Goal: Register for event/course

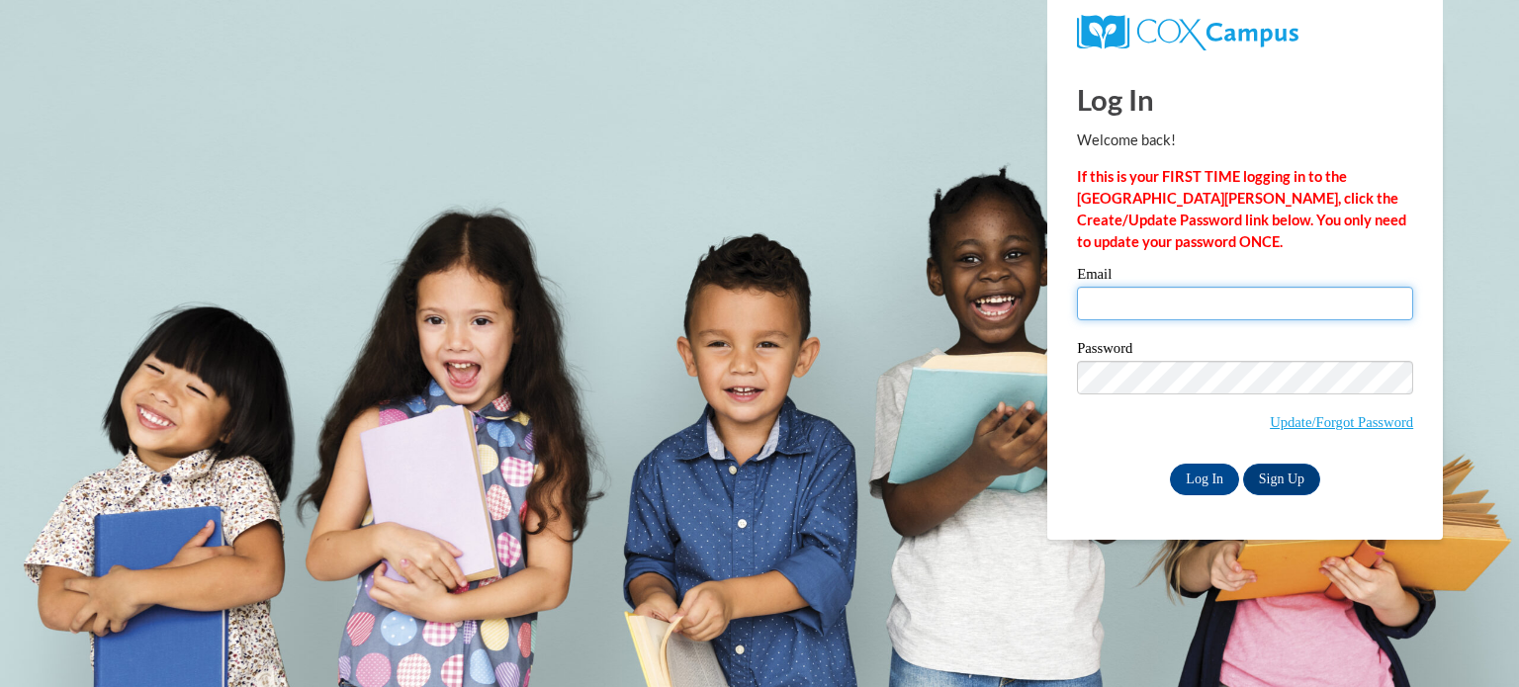
click at [1176, 303] on input "Email" at bounding box center [1245, 304] width 336 height 34
type input "Caitlin.Pittman18@yahoo.com"
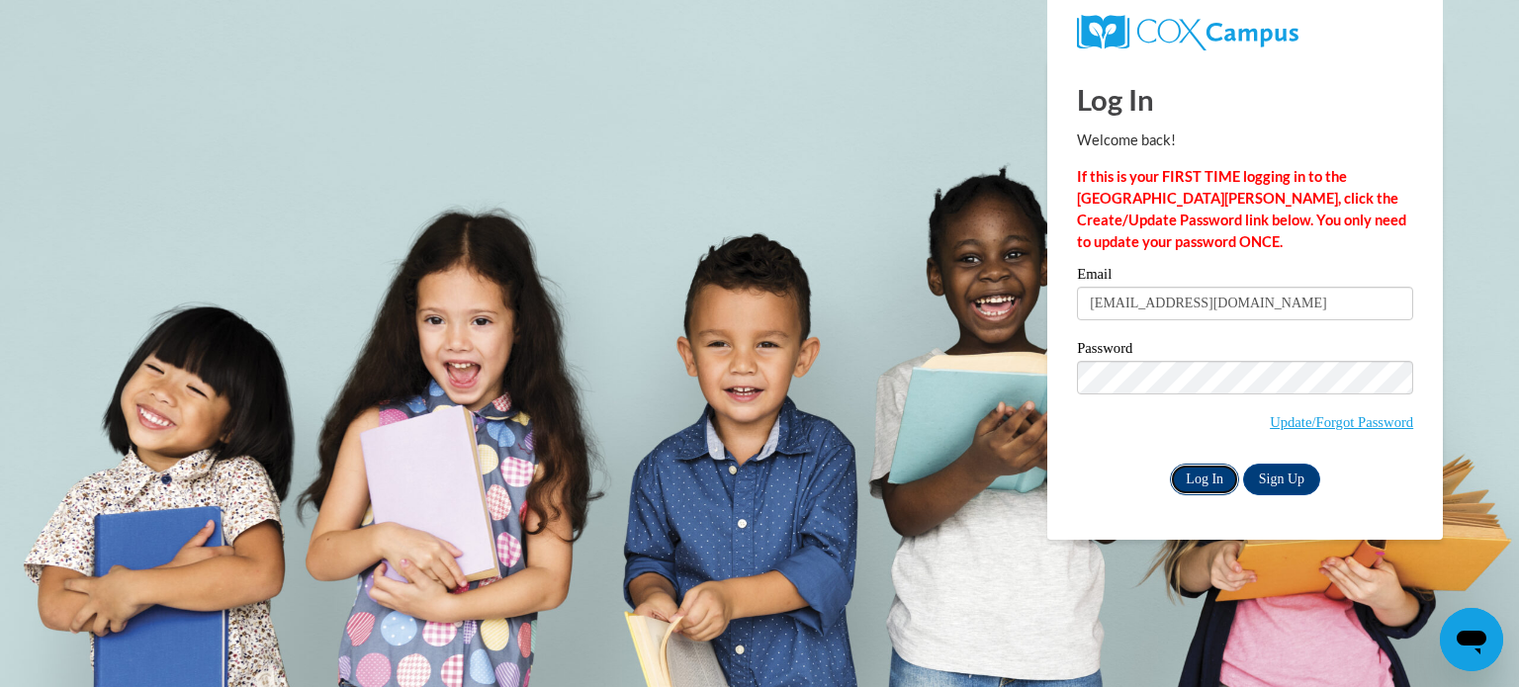
click at [1203, 483] on input "Log In" at bounding box center [1204, 480] width 69 height 32
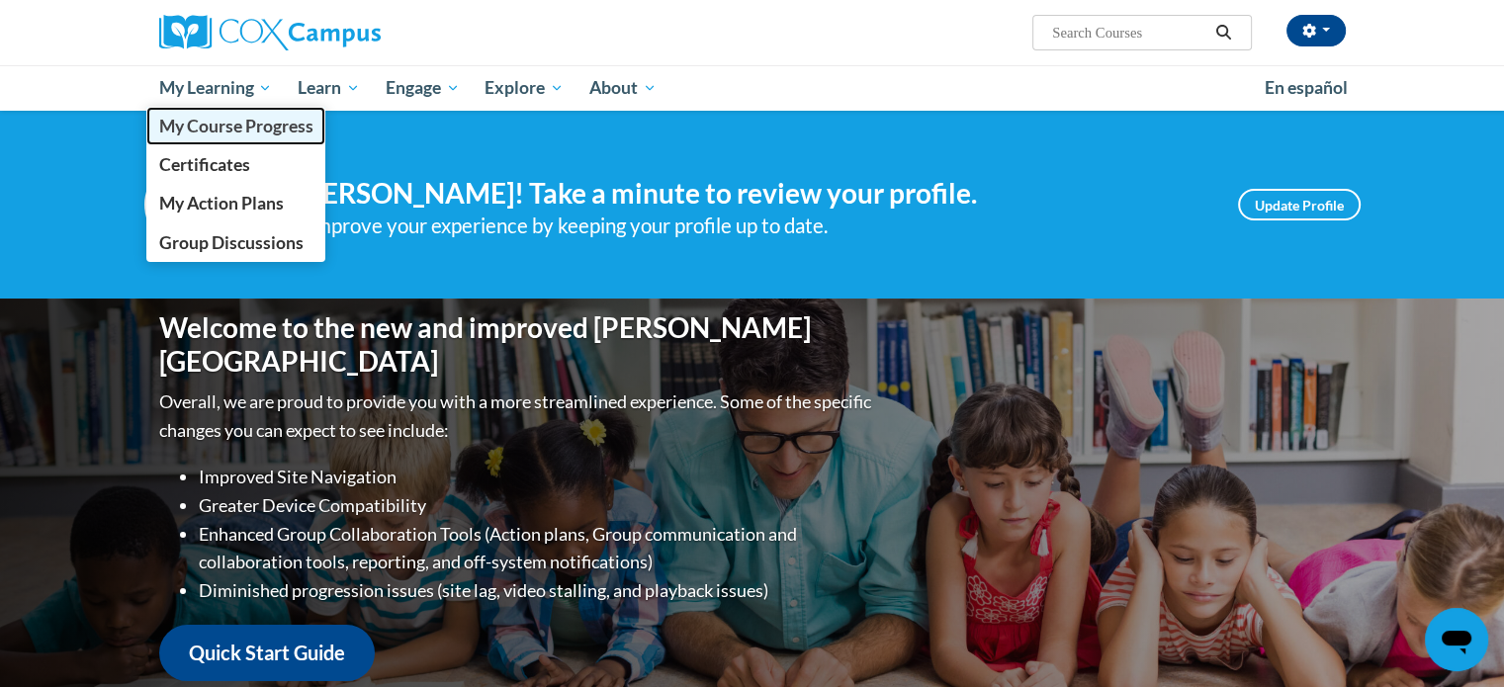
click at [224, 123] on span "My Course Progress" at bounding box center [235, 126] width 154 height 21
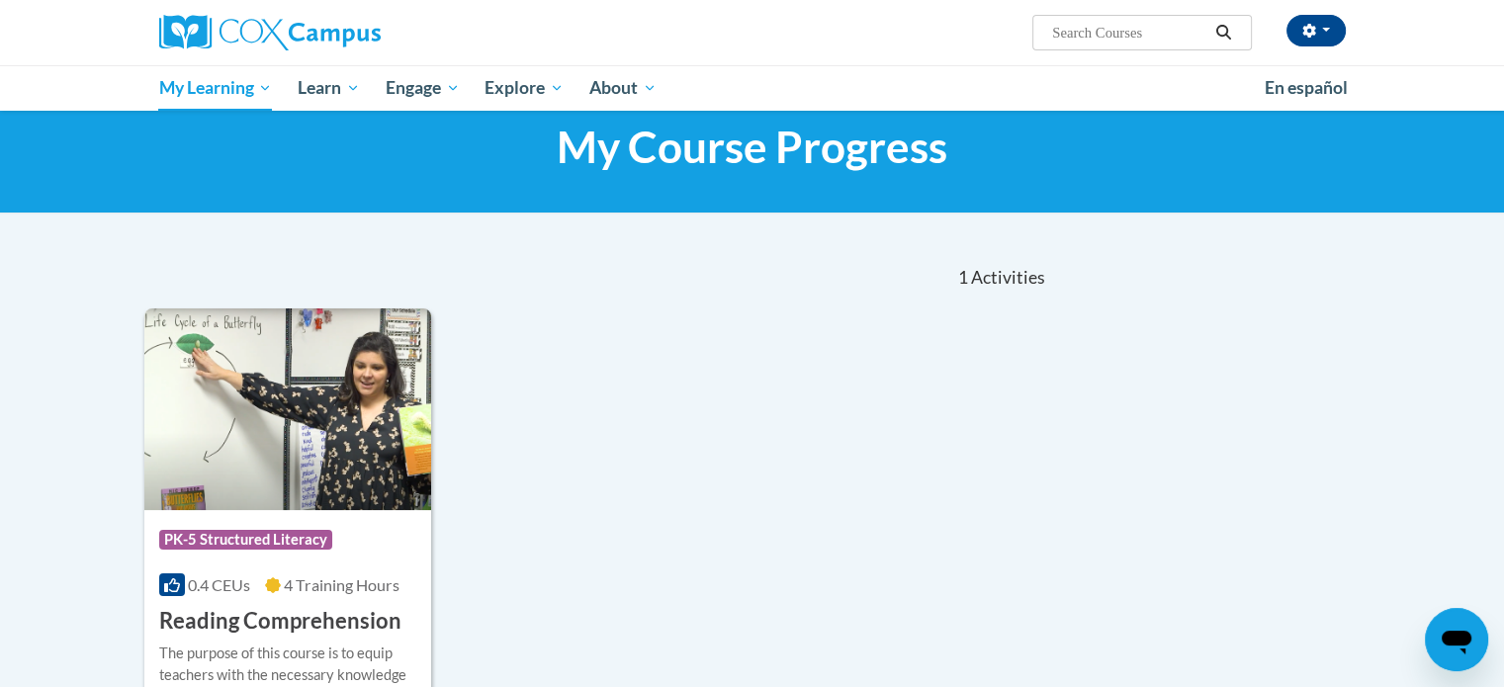
scroll to position [40, 0]
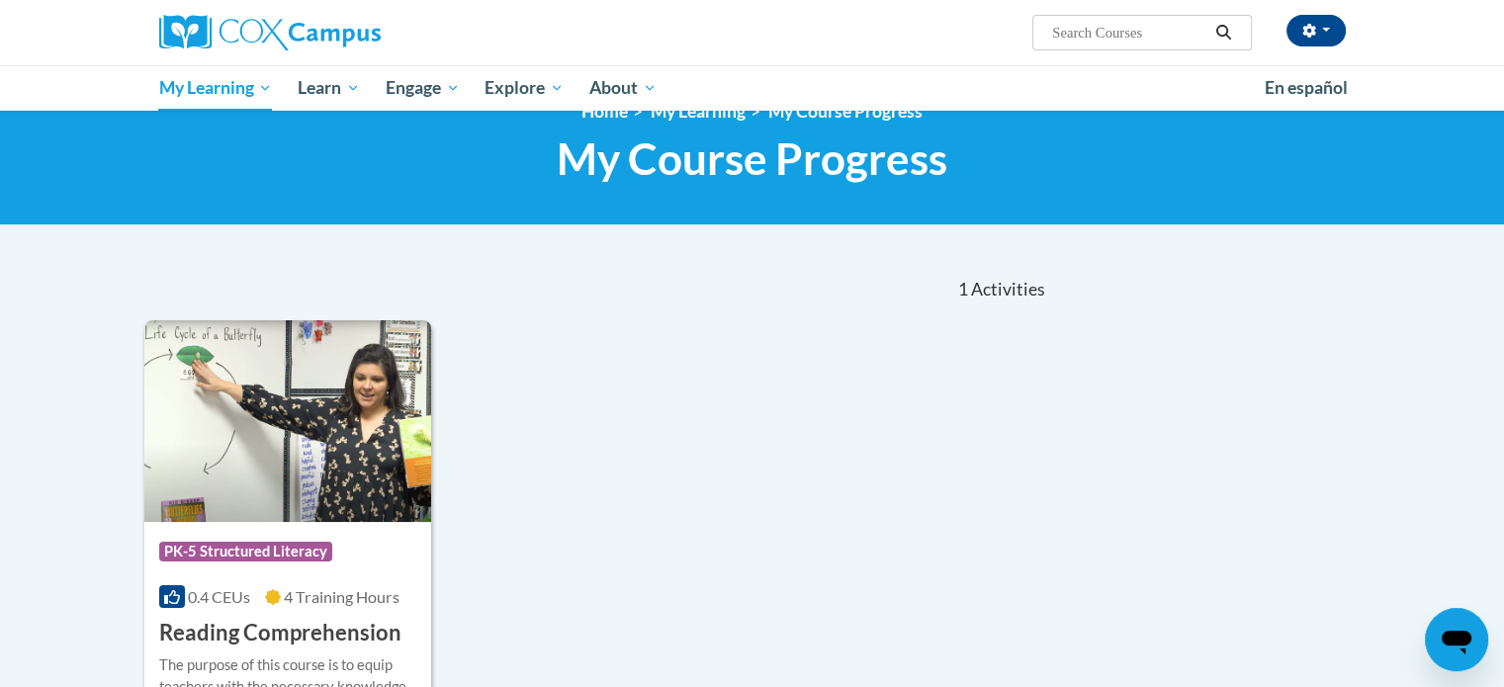
click at [1103, 28] on input "Search..." at bounding box center [1129, 33] width 158 height 24
type input "Teaching Writing to K-3"
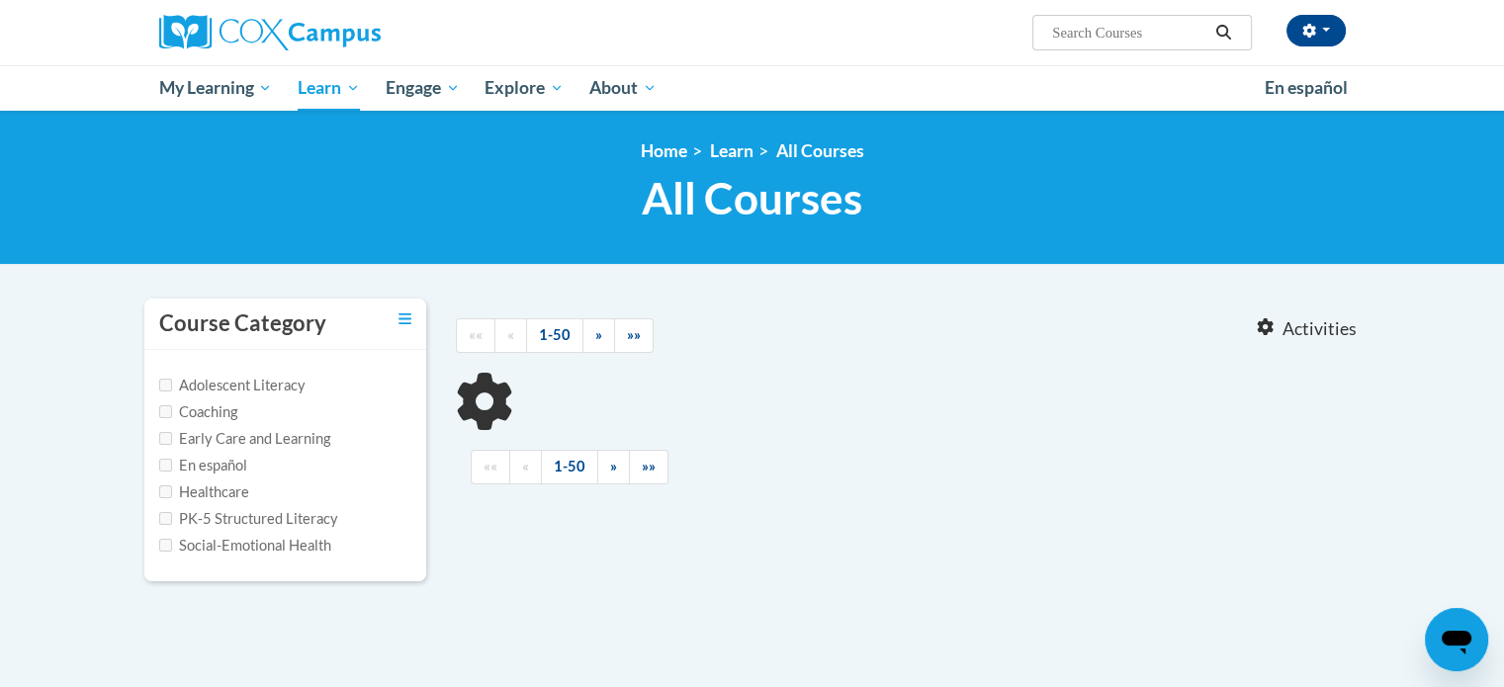
type input "Teaching Writing to K-3"
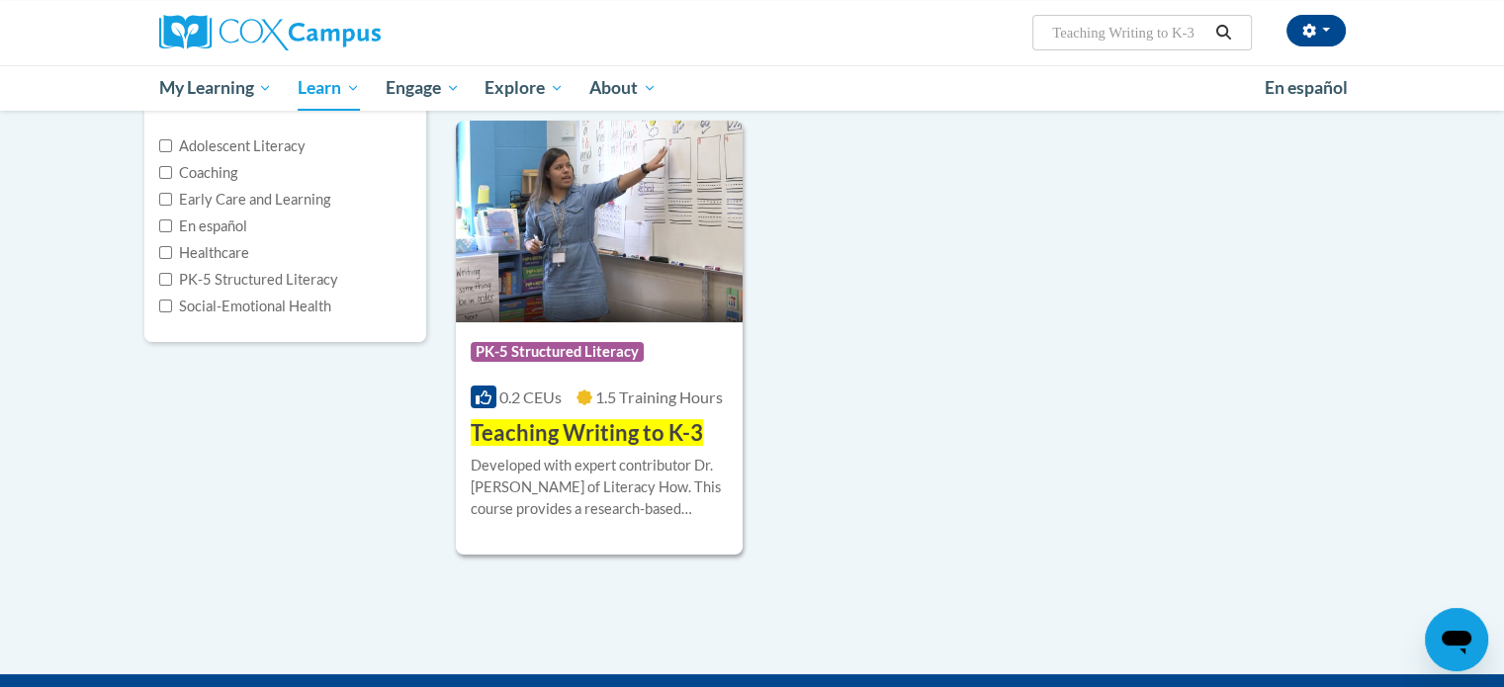
scroll to position [273, 0]
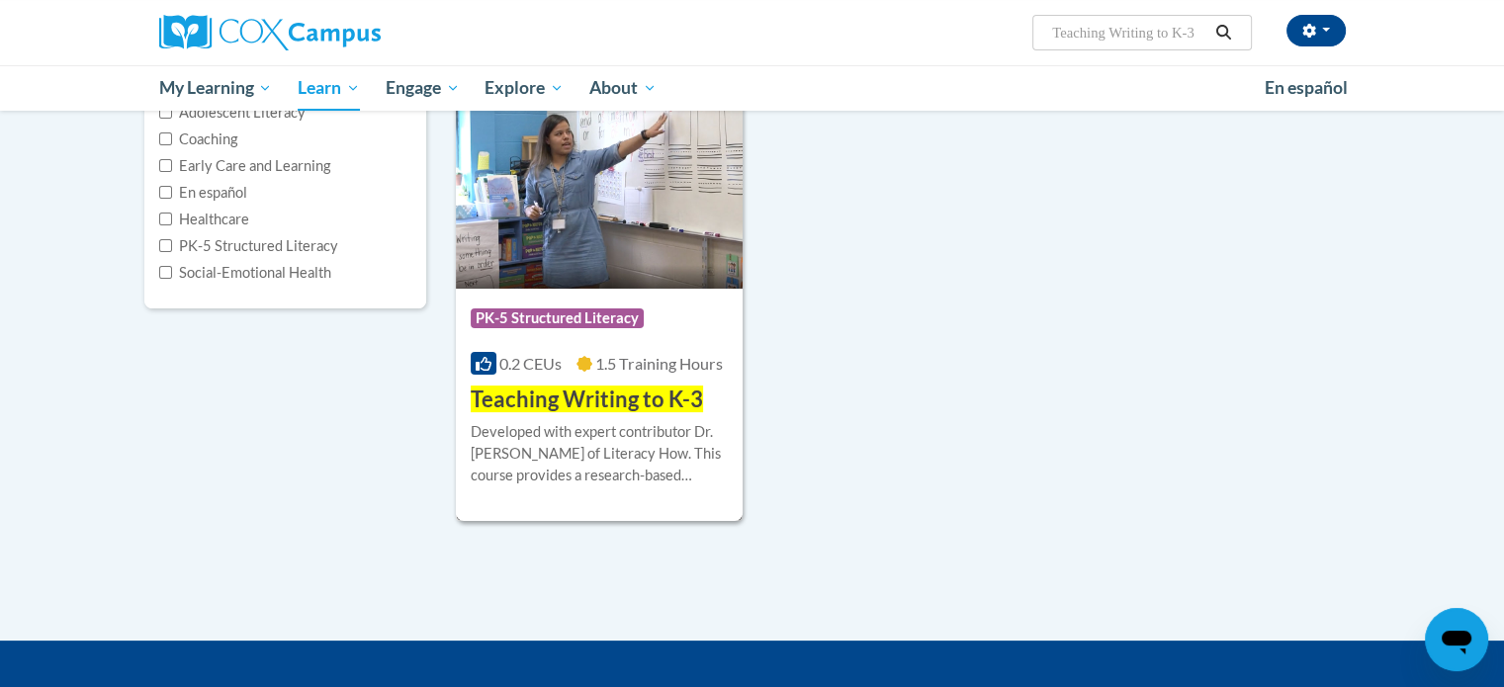
click at [581, 256] on img at bounding box center [600, 188] width 288 height 202
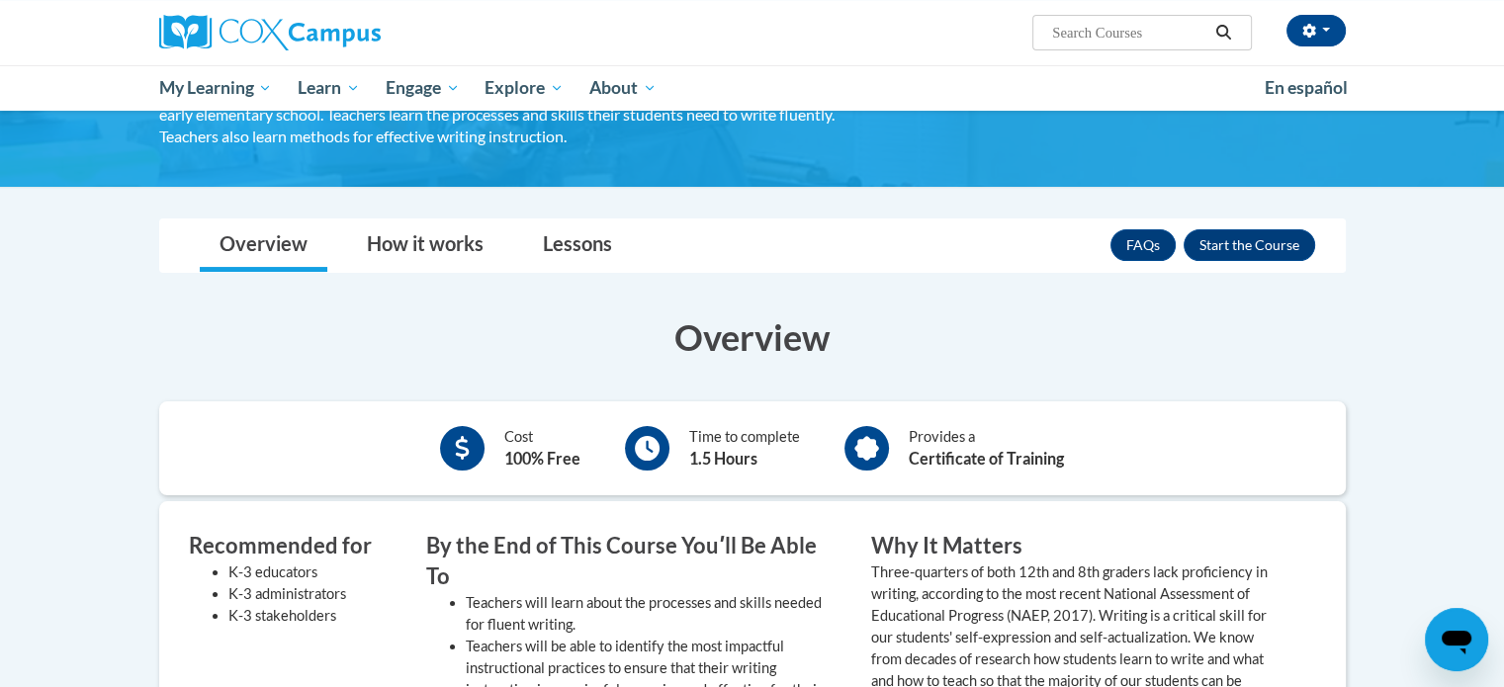
scroll to position [204, 0]
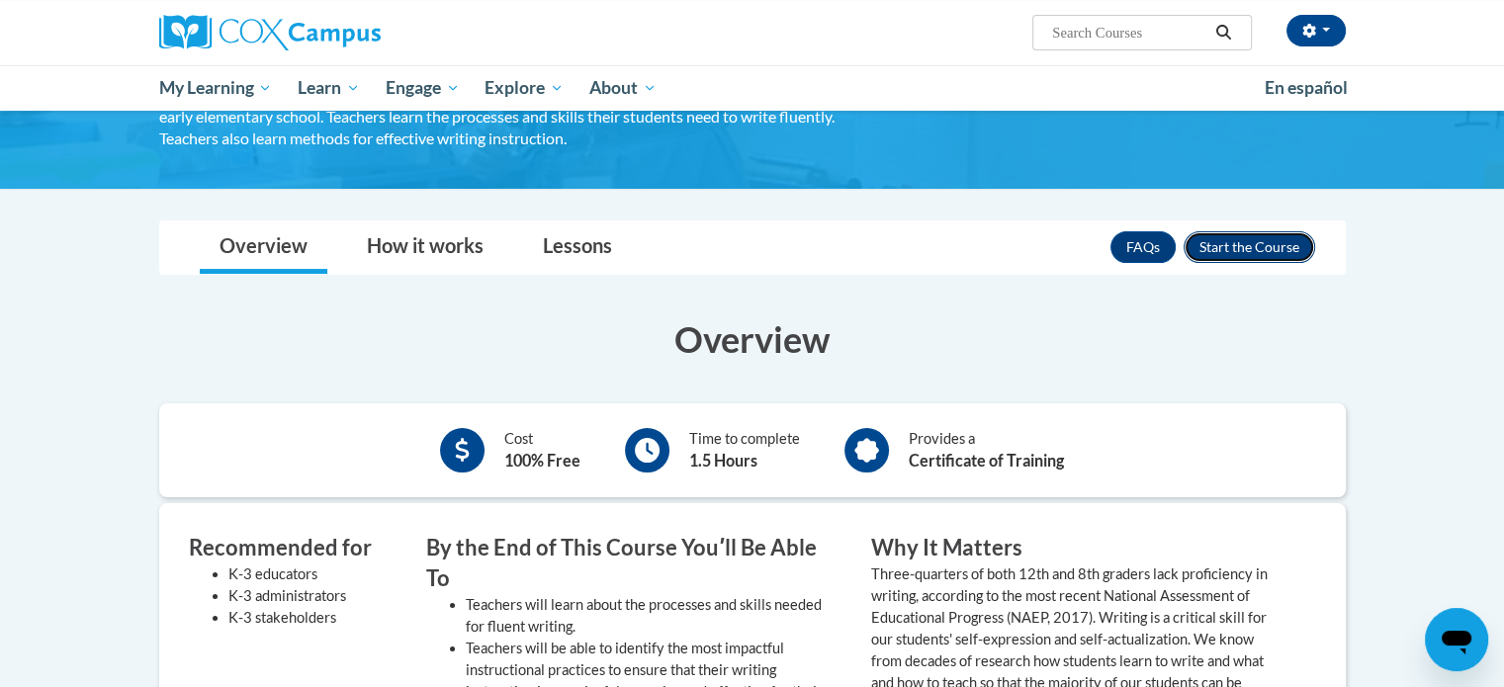
click at [1248, 236] on button "Enroll" at bounding box center [1250, 247] width 132 height 32
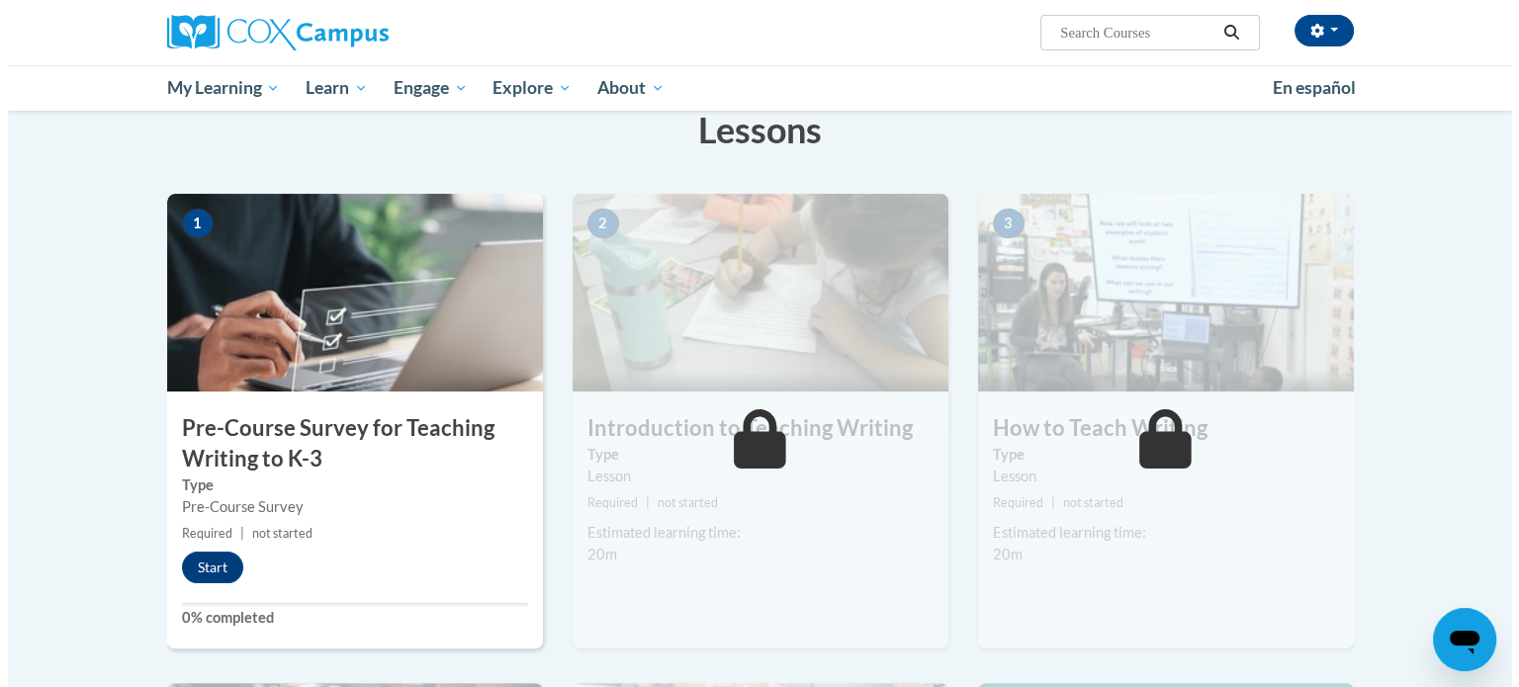
scroll to position [327, 0]
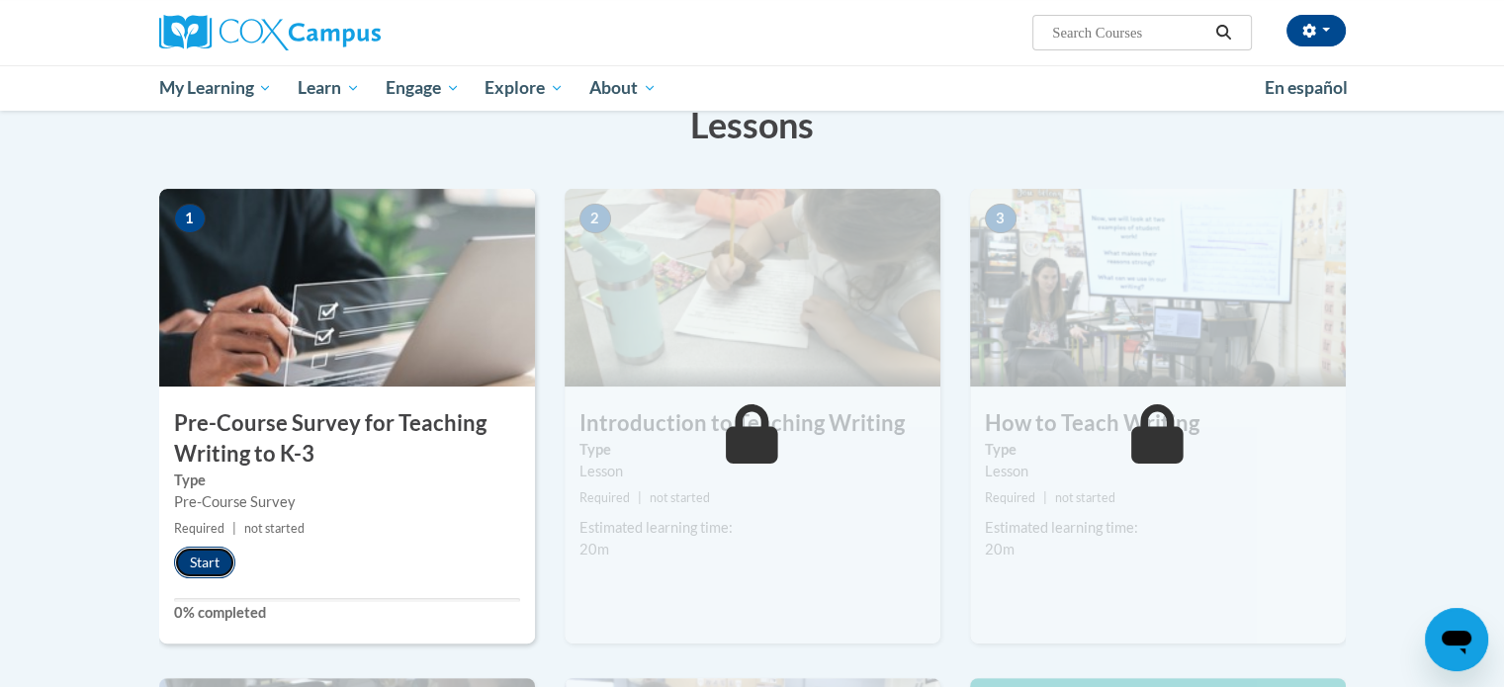
click at [210, 564] on button "Start" at bounding box center [204, 563] width 61 height 32
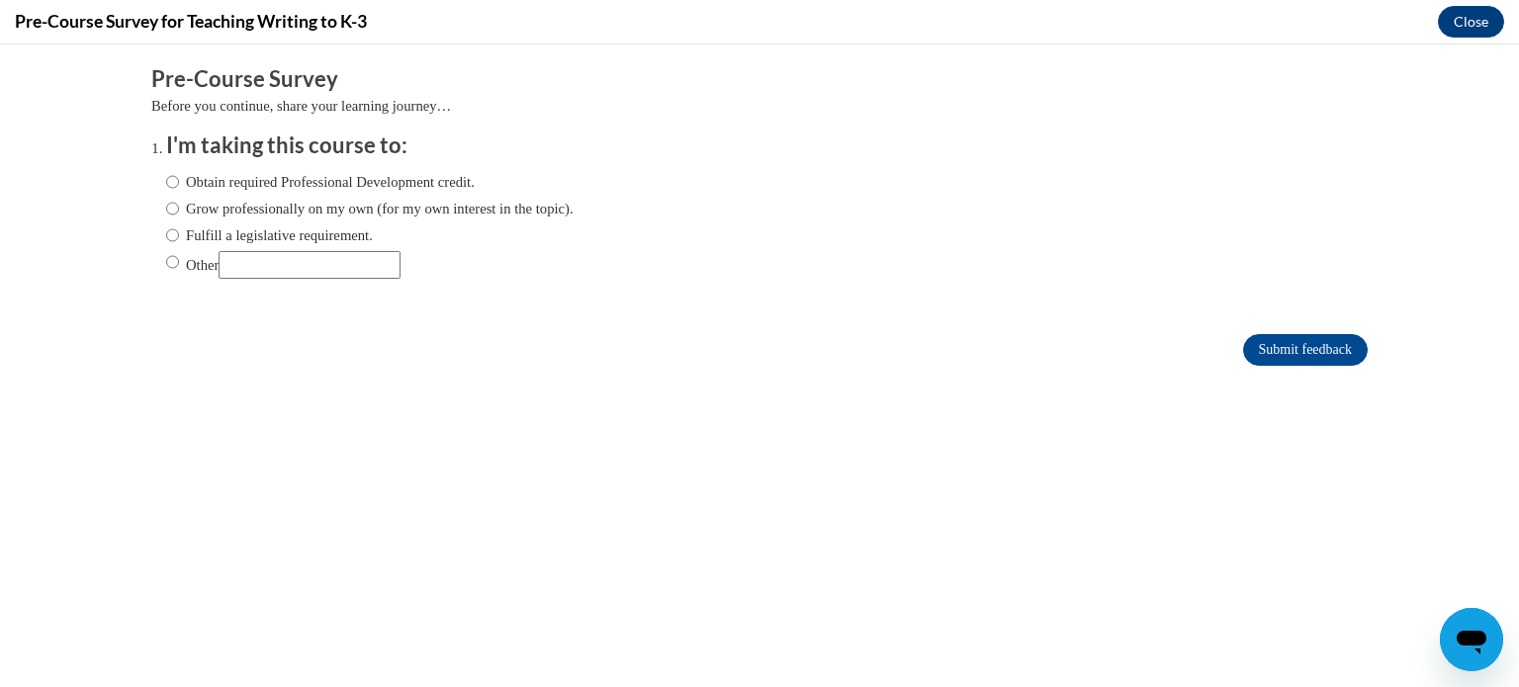
scroll to position [0, 0]
click at [166, 267] on input "Other" at bounding box center [172, 262] width 13 height 22
radio input "true"
click at [266, 260] on input "Other" at bounding box center [310, 265] width 182 height 28
type input "College assignment"
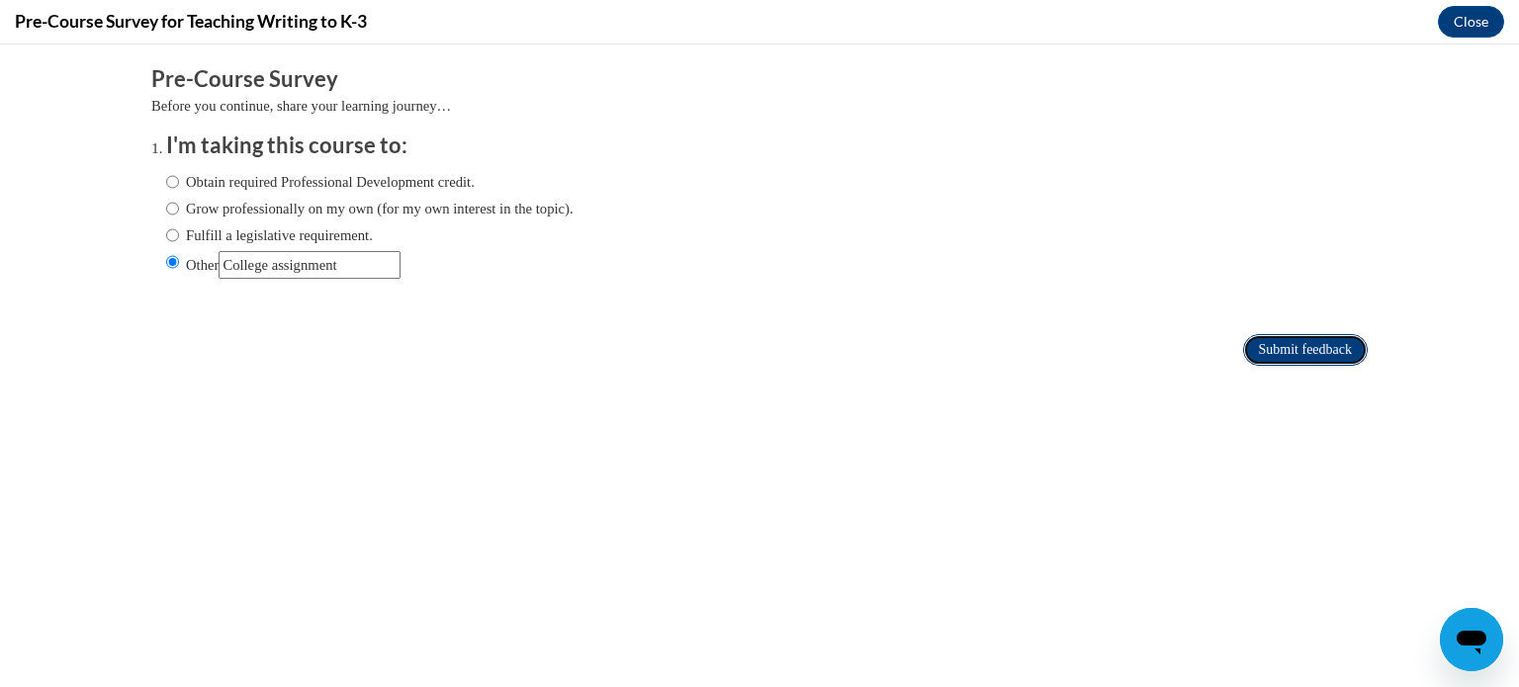
click at [1266, 353] on input "Submit feedback" at bounding box center [1305, 350] width 125 height 32
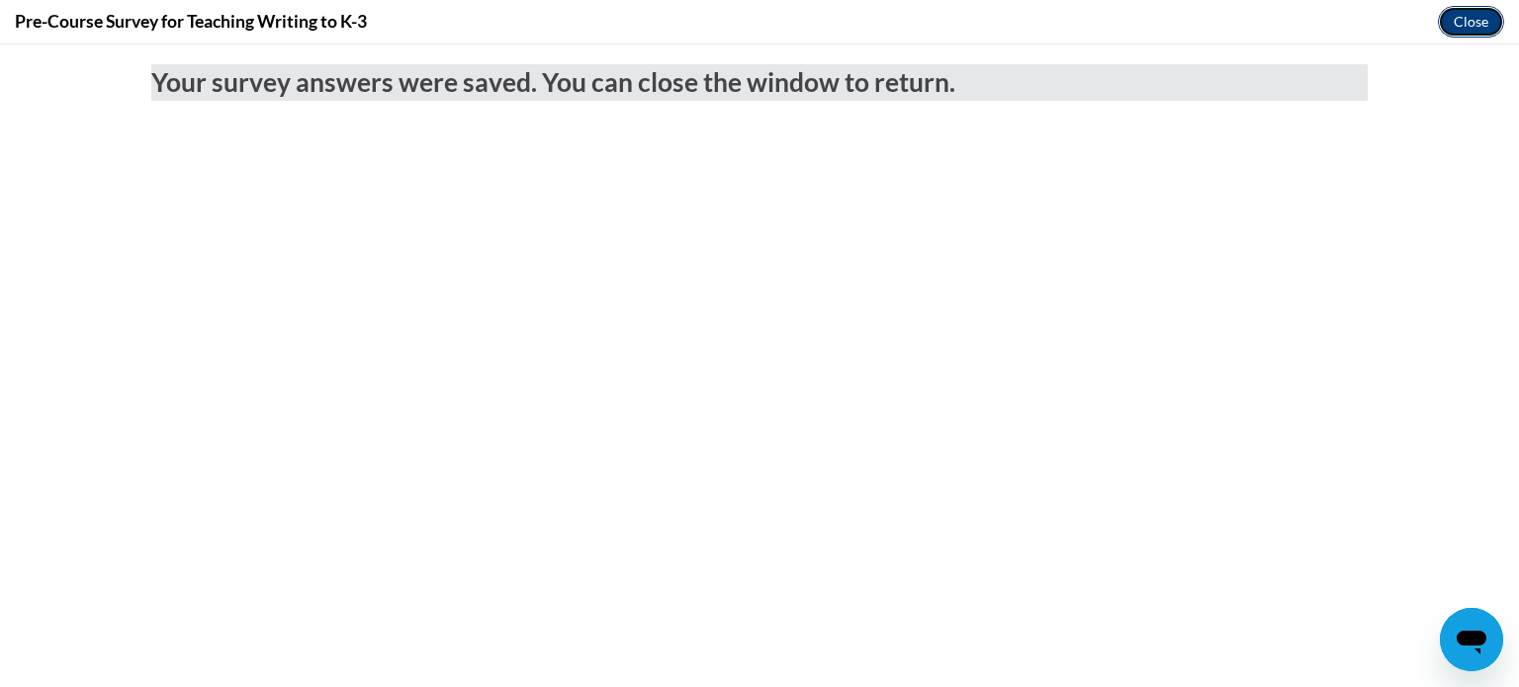
click at [1461, 15] on button "Close" at bounding box center [1471, 22] width 66 height 32
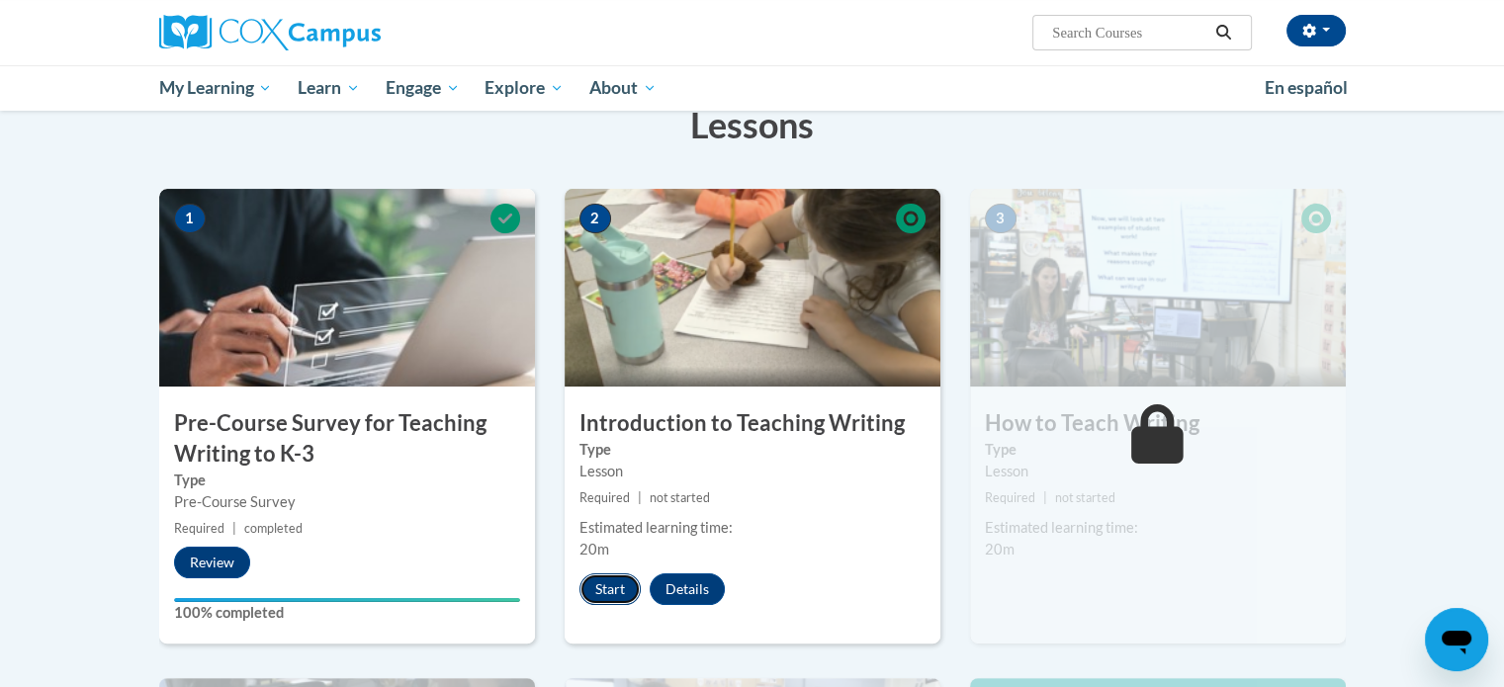
click at [605, 583] on button "Start" at bounding box center [609, 589] width 61 height 32
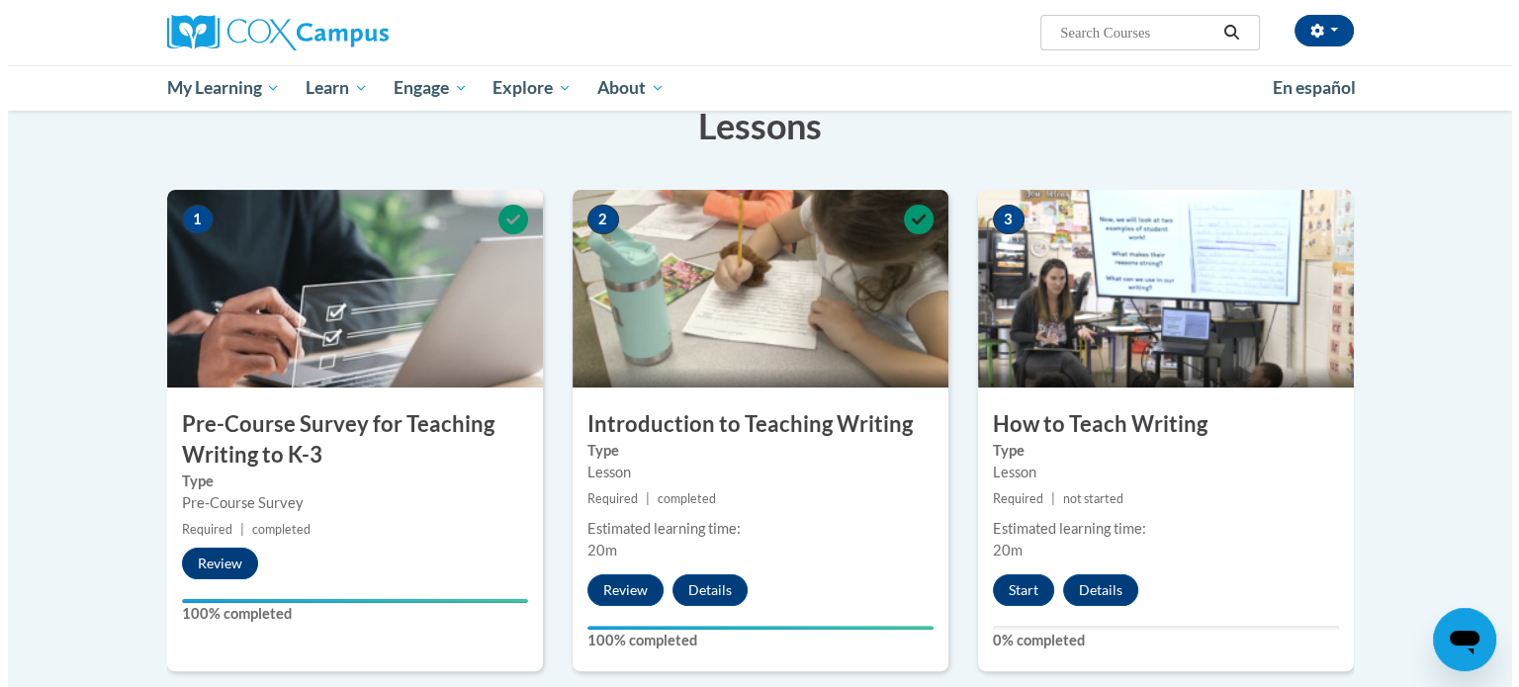
scroll to position [319, 0]
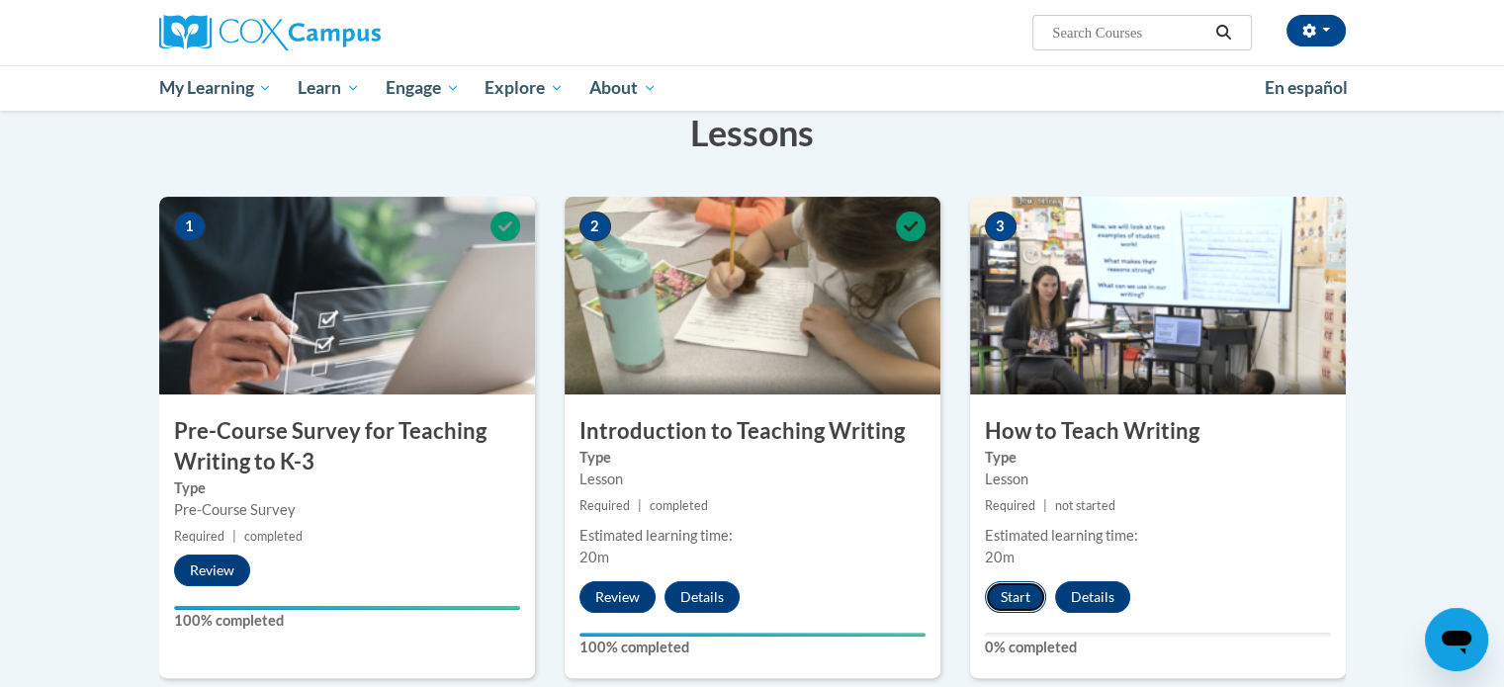
click at [1009, 599] on button "Start" at bounding box center [1015, 597] width 61 height 32
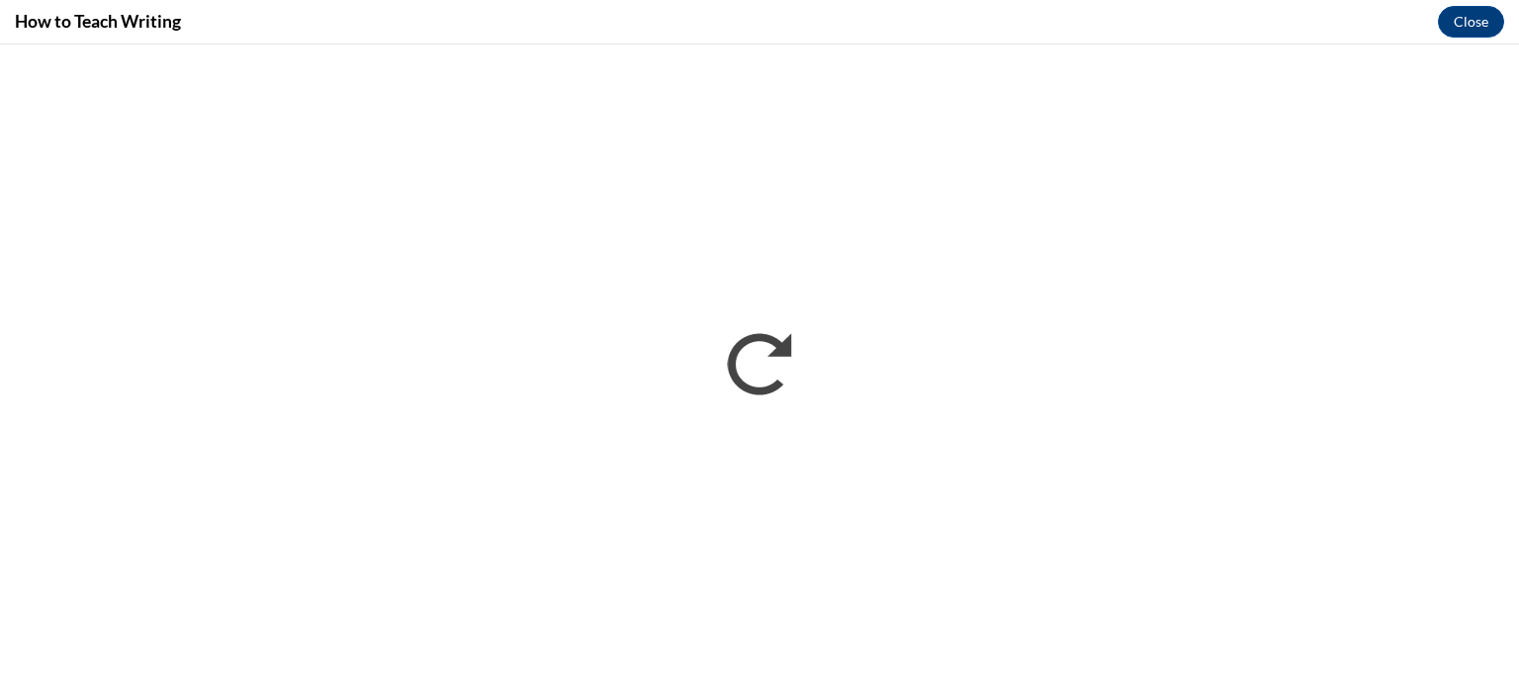
scroll to position [0, 0]
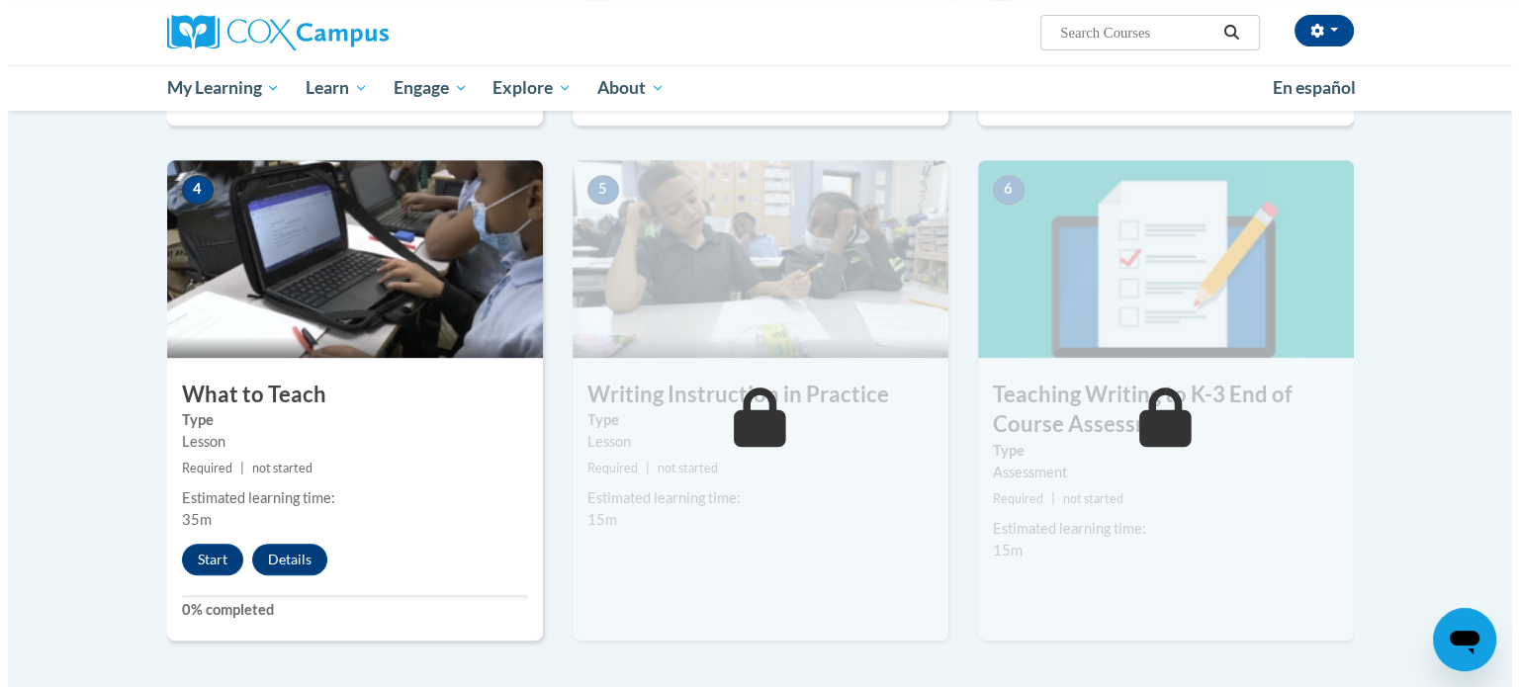
scroll to position [874, 0]
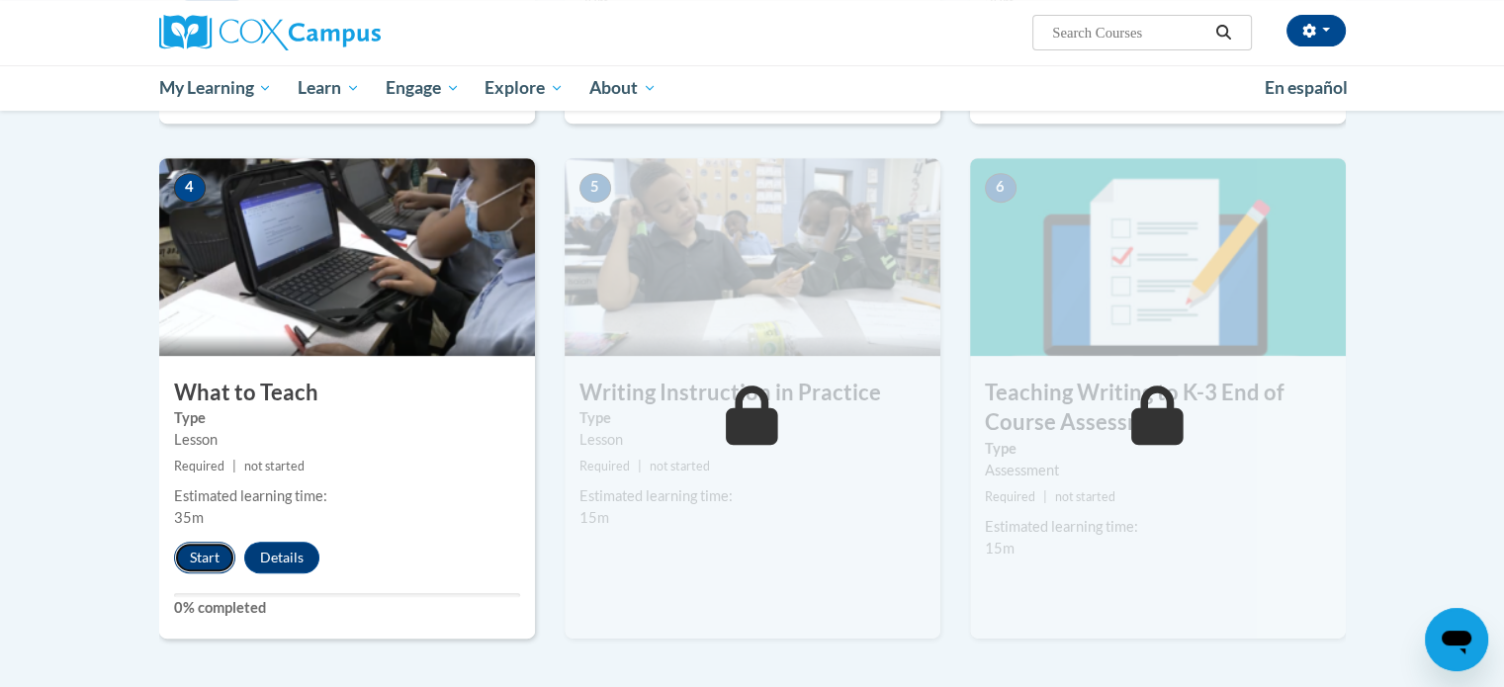
click at [203, 549] on button "Start" at bounding box center [204, 558] width 61 height 32
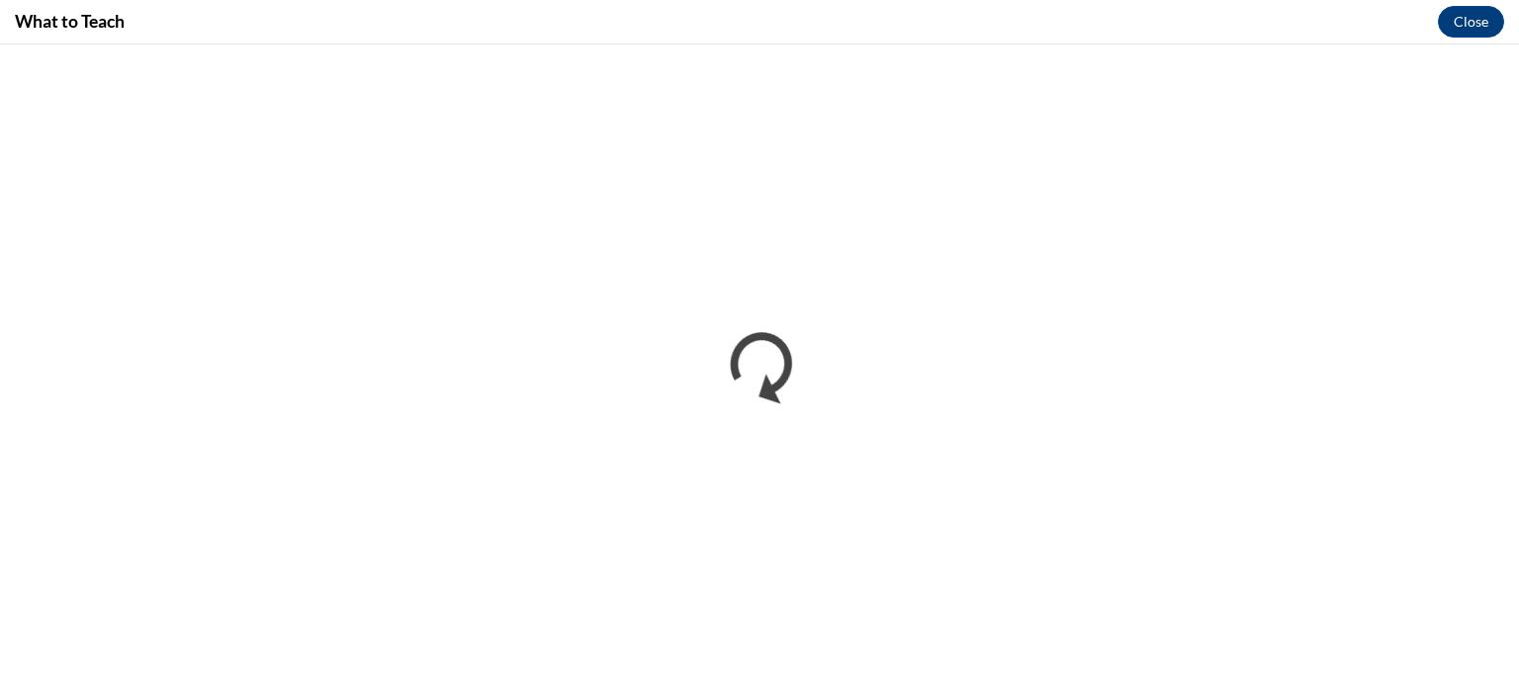
scroll to position [0, 0]
